Goal: Transaction & Acquisition: Subscribe to service/newsletter

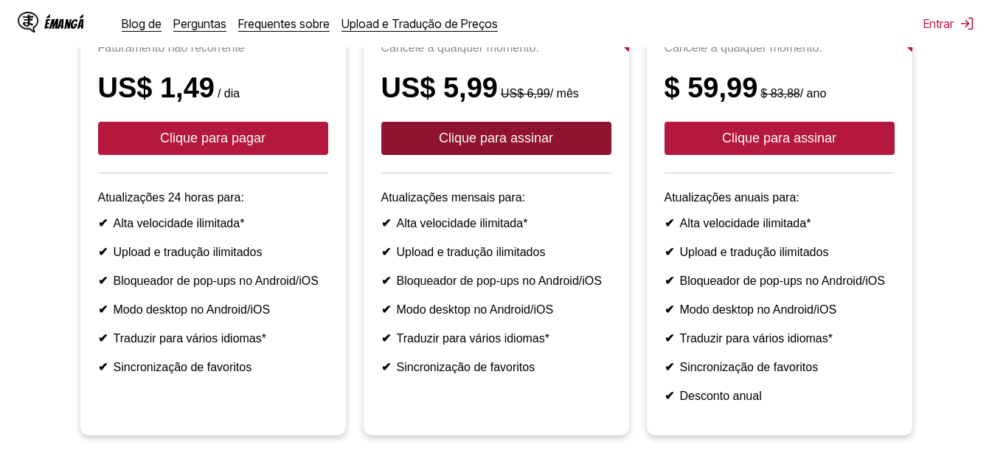
scroll to position [221, 0]
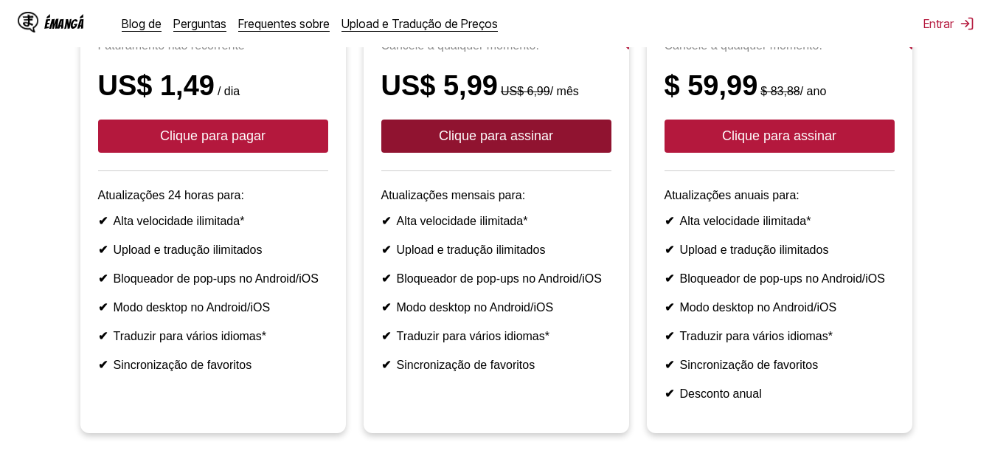
click at [503, 143] on font "Clique para assinar" at bounding box center [496, 135] width 114 height 15
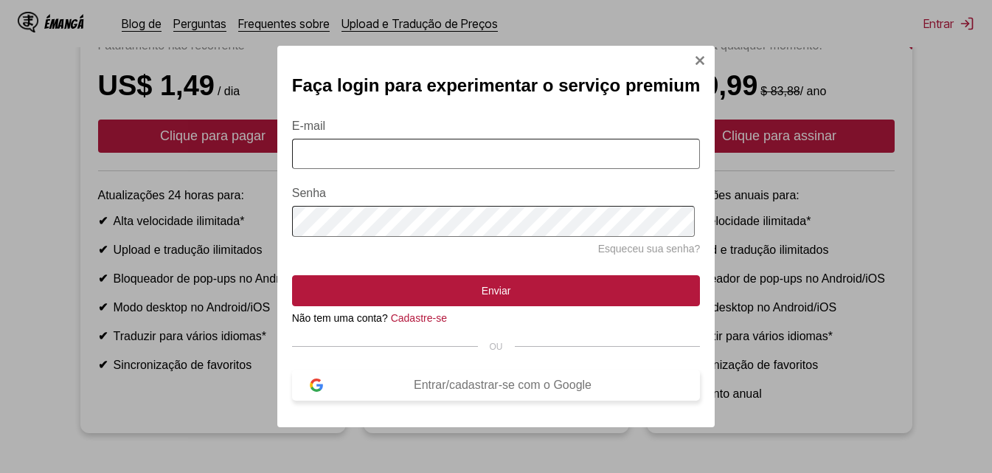
click at [459, 386] on font "Entrar/cadastrar-se com o Google" at bounding box center [503, 384] width 178 height 13
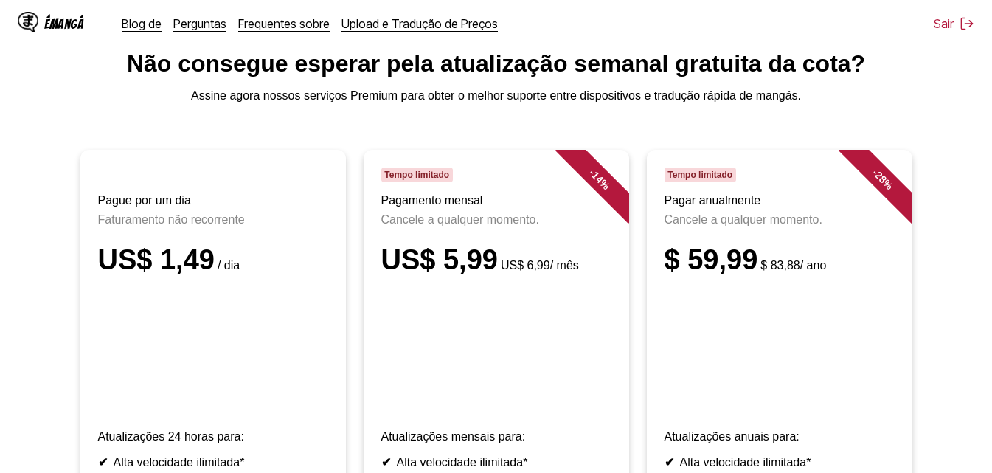
scroll to position [0, 0]
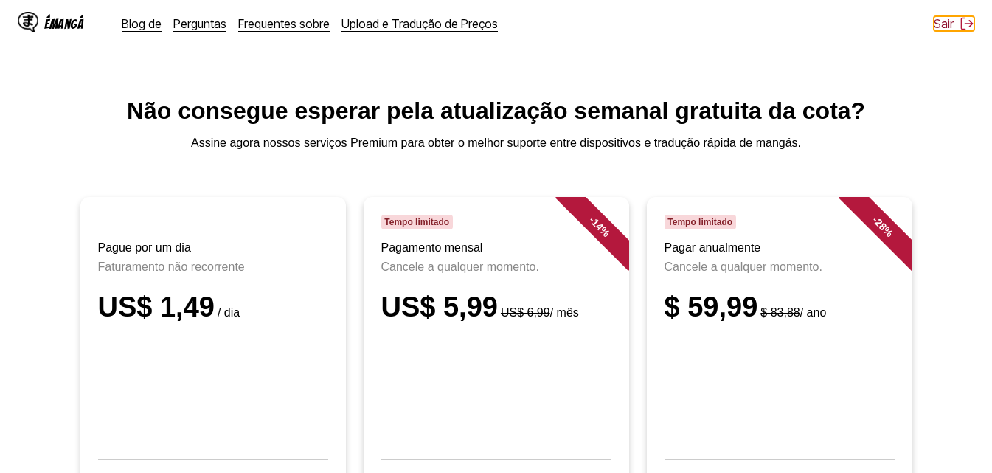
click at [945, 21] on font "Sair" at bounding box center [943, 23] width 20 height 15
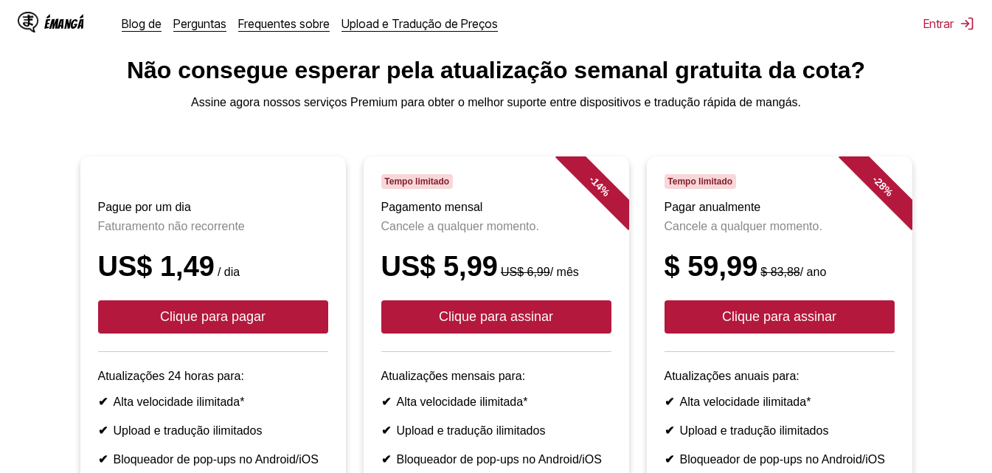
scroll to position [74, 0]
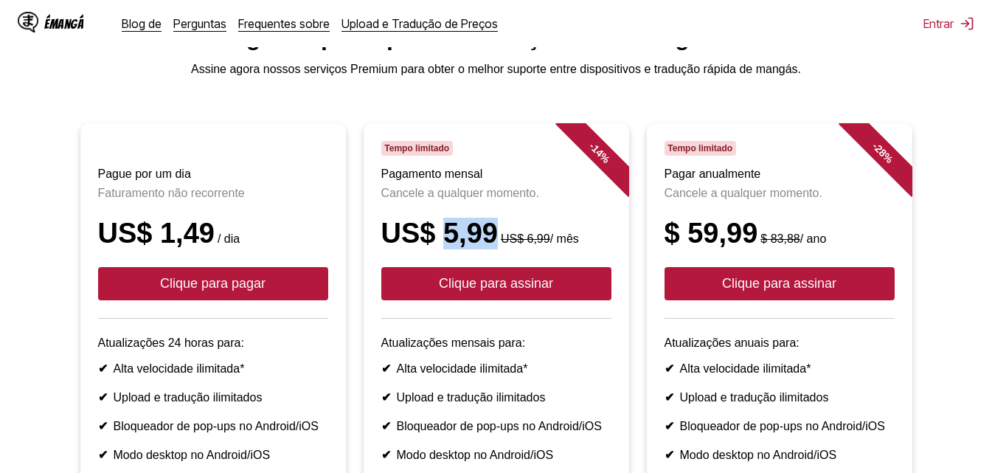
drag, startPoint x: 493, startPoint y: 247, endPoint x: 443, endPoint y: 248, distance: 50.2
click at [443, 248] on font "US$ 5,99" at bounding box center [439, 233] width 117 height 31
copy font "5,99"
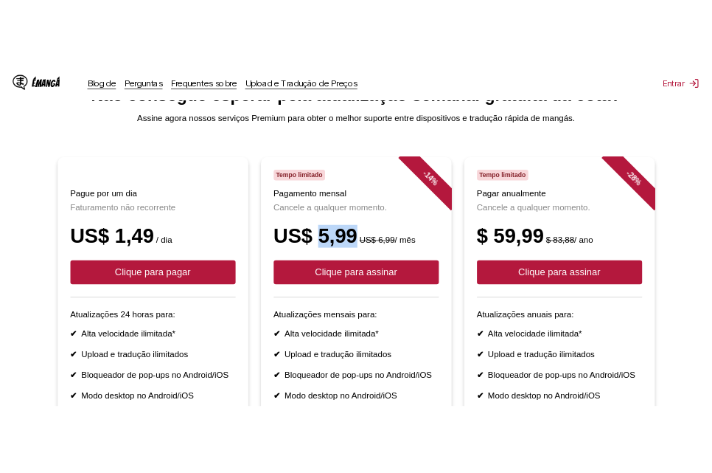
scroll to position [0, 0]
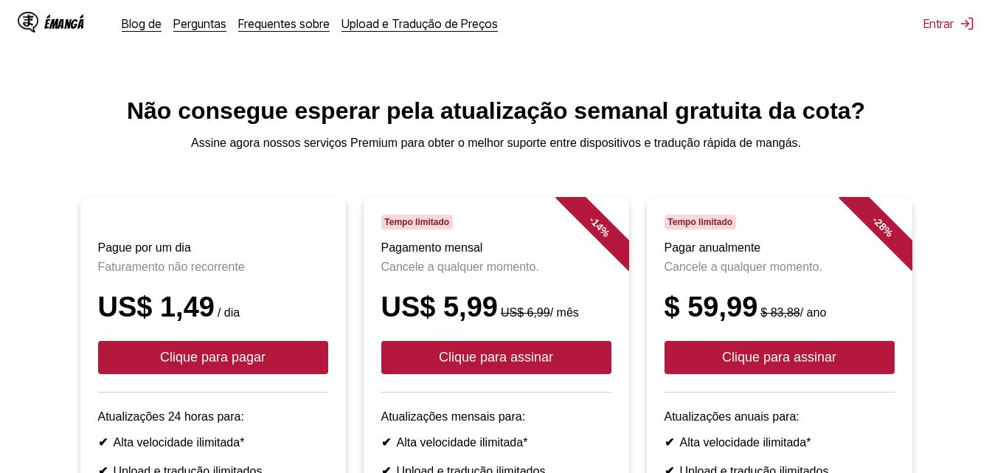
click at [943, 15] on div "ÉMangá Blog de Perguntas Frequentes sobre Upload e Tradução de Preços Entrar Pr…" at bounding box center [496, 23] width 992 height 47
click at [938, 23] on font "Entrar" at bounding box center [938, 23] width 30 height 15
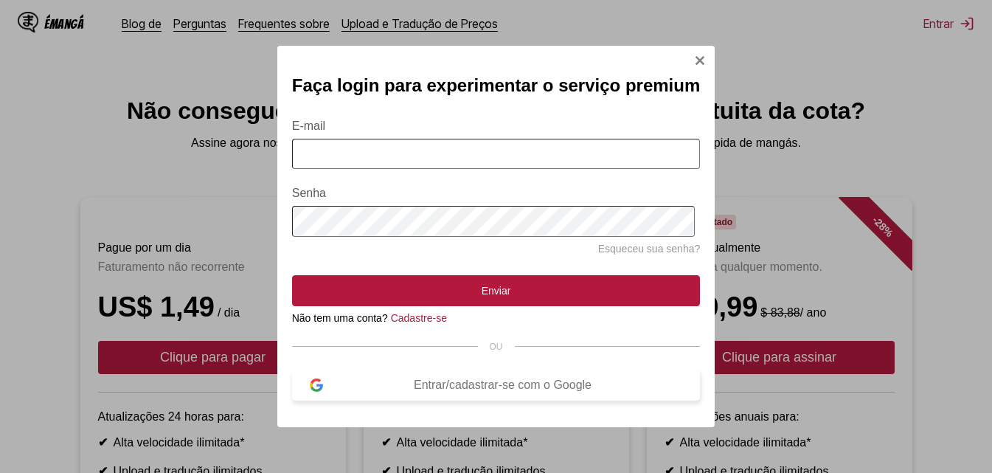
click at [464, 388] on font "Entrar/cadastrar-se com o Google" at bounding box center [503, 384] width 178 height 13
